Goal: Find specific page/section: Find specific page/section

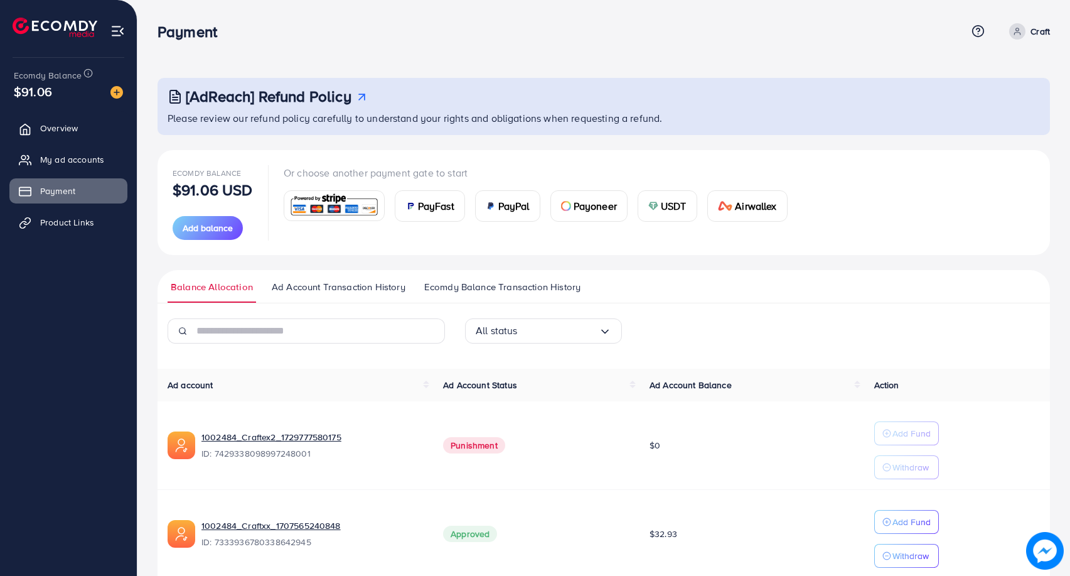
scroll to position [55, 0]
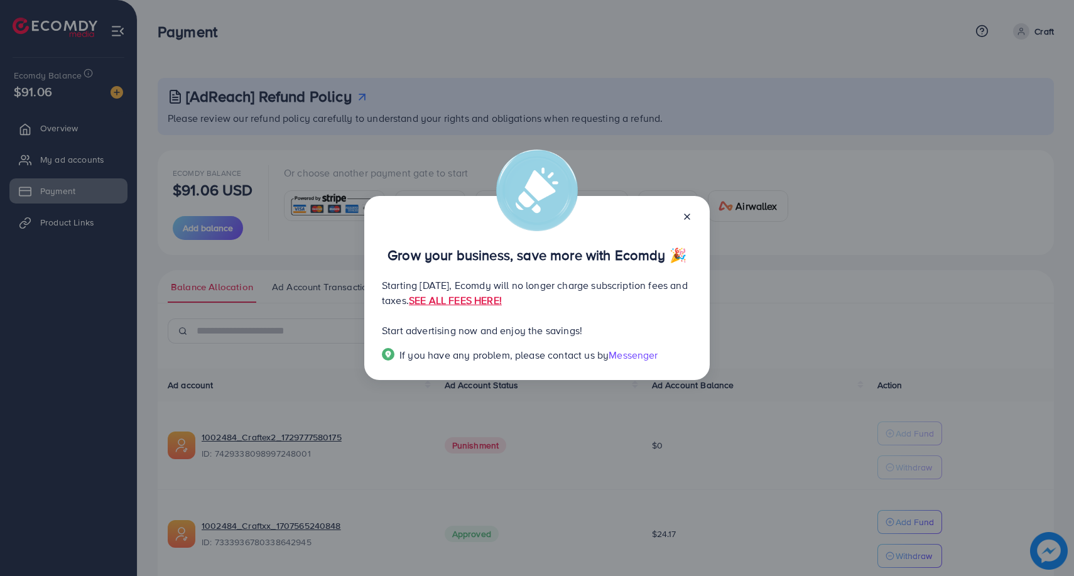
click at [687, 213] on icon at bounding box center [687, 217] width 10 height 10
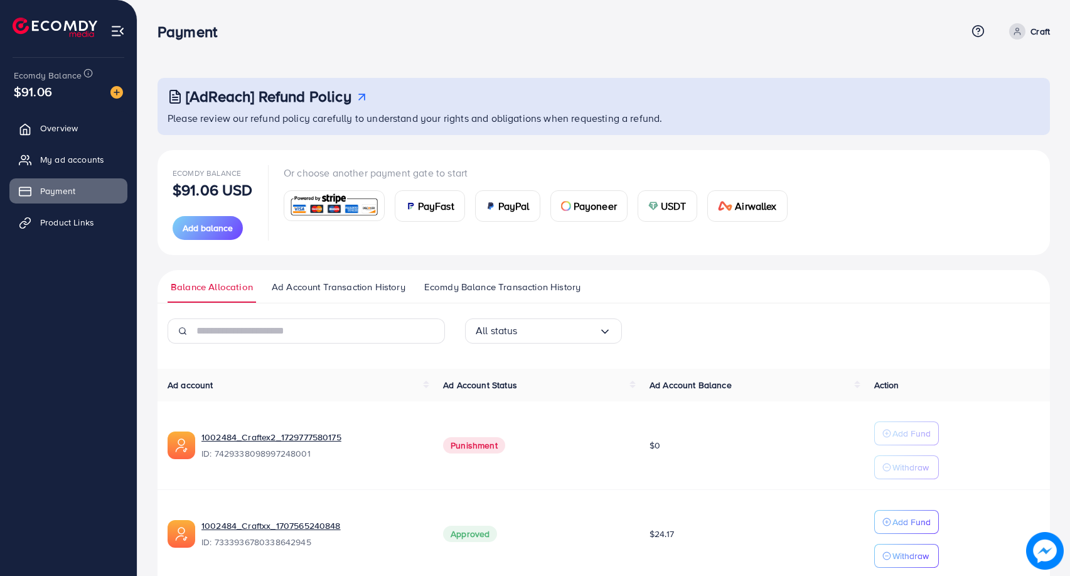
scroll to position [55, 0]
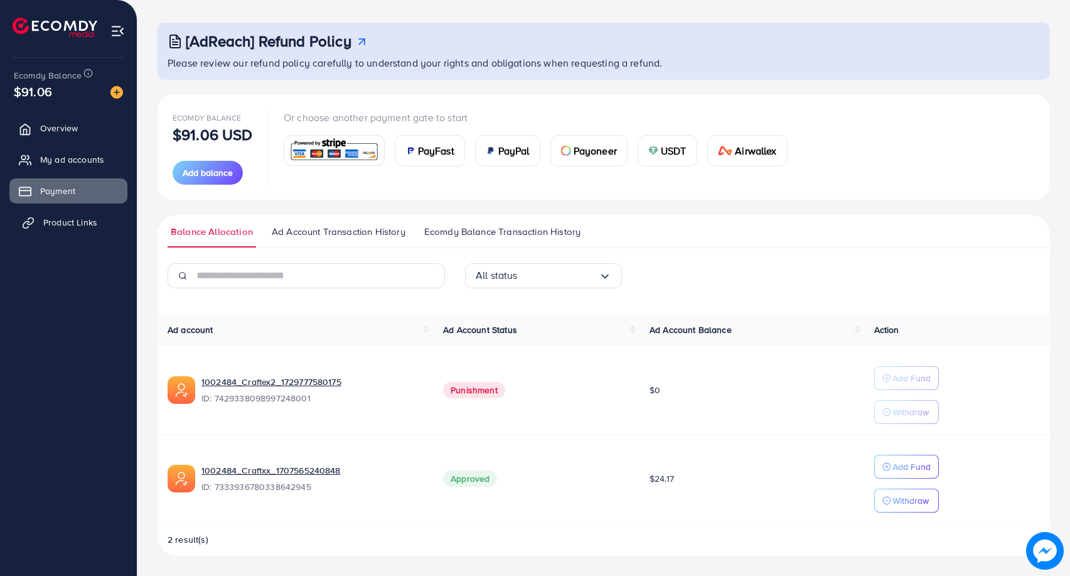
click at [78, 221] on span "Product Links" at bounding box center [70, 222] width 54 height 13
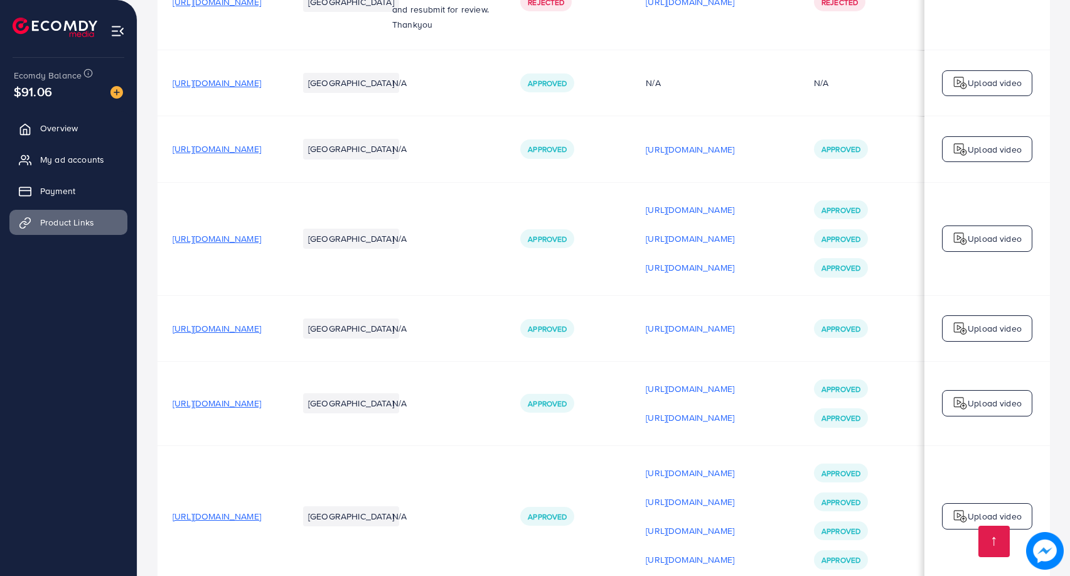
scroll to position [0, 1]
